Goal: Information Seeking & Learning: Learn about a topic

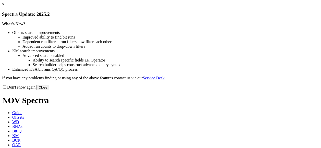
click at [49, 90] on button "Close" at bounding box center [42, 87] width 13 height 5
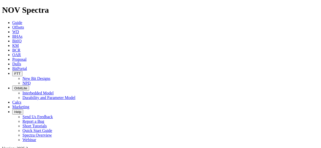
scroll to position [102, 0]
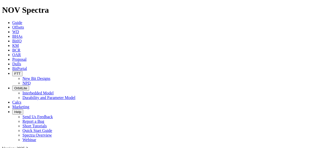
scroll to position [102, 0]
checkbox input "false"
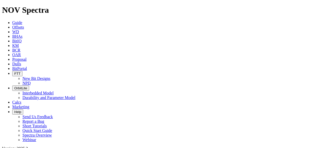
scroll to position [116, 0]
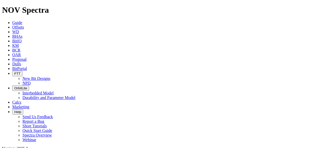
scroll to position [0, 0]
radio input "false"
radio input "true"
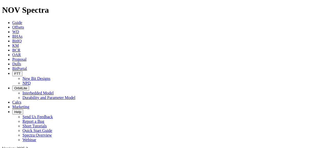
type input "[DATE]"
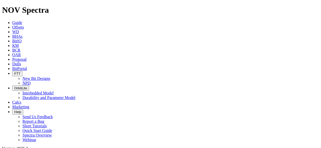
type input "[DATE]"
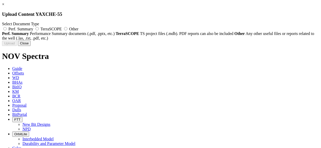
click at [33, 28] on span "Perf. Summary" at bounding box center [20, 29] width 25 height 4
click at [7, 28] on input "Perf. Summary" at bounding box center [4, 28] width 3 height 3
radio input "true"
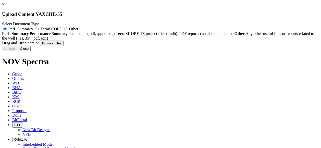
click at [4, 6] on link "×" at bounding box center [3, 4] width 2 height 4
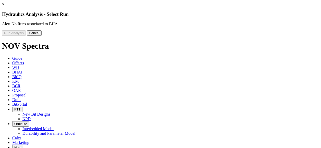
click at [4, 6] on link "×" at bounding box center [3, 4] width 2 height 4
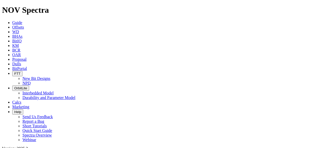
click at [12, 66] on icon at bounding box center [12, 68] width 0 height 4
